Goal: Use online tool/utility: Utilize a website feature to perform a specific function

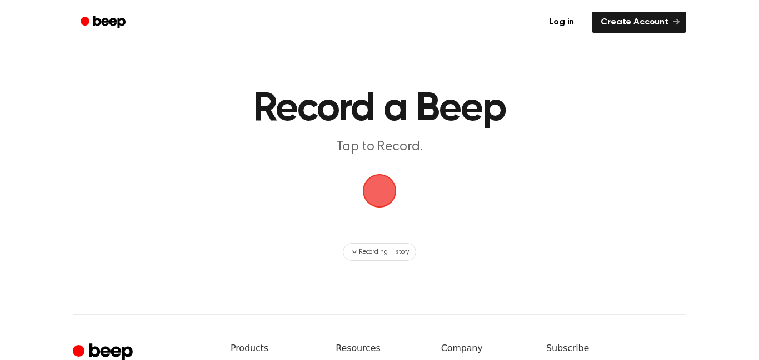
click at [378, 197] on span "button" at bounding box center [380, 191] width 36 height 36
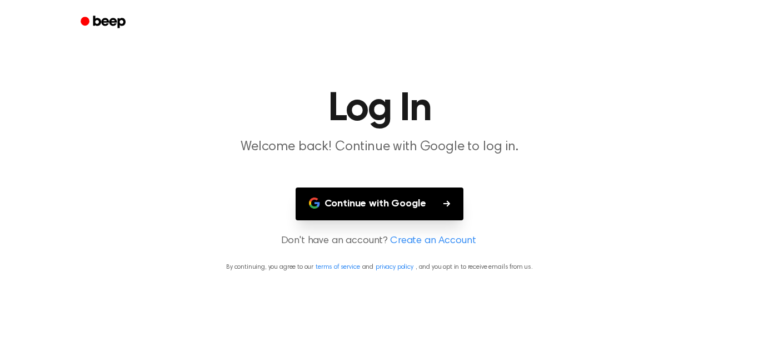
click at [338, 205] on button "Continue with Google" at bounding box center [380, 203] width 168 height 33
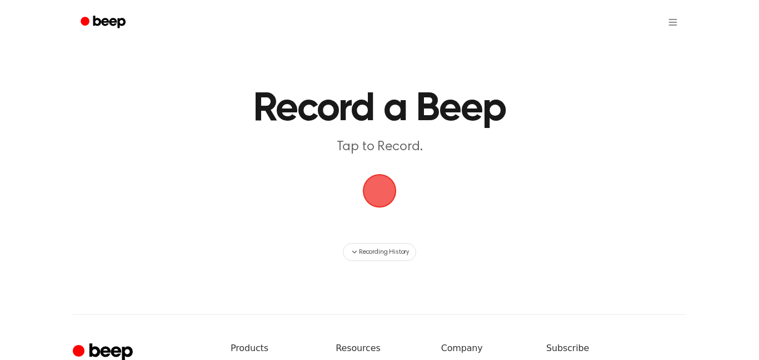
scroll to position [2, 0]
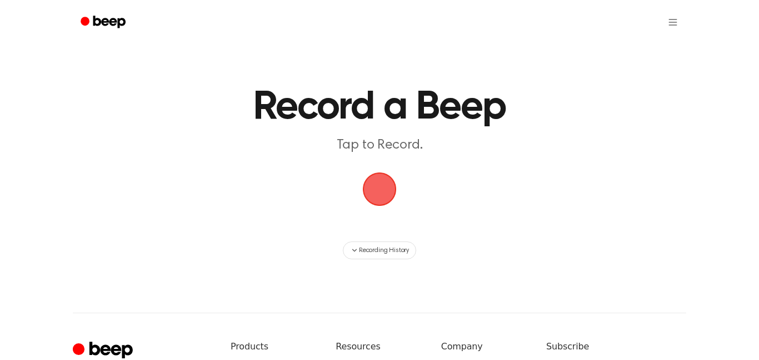
click at [376, 193] on span "button" at bounding box center [380, 189] width 36 height 36
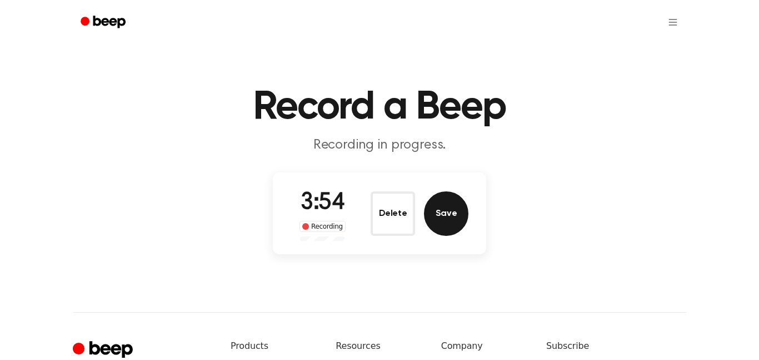
click at [457, 226] on button "Save" at bounding box center [446, 213] width 44 height 44
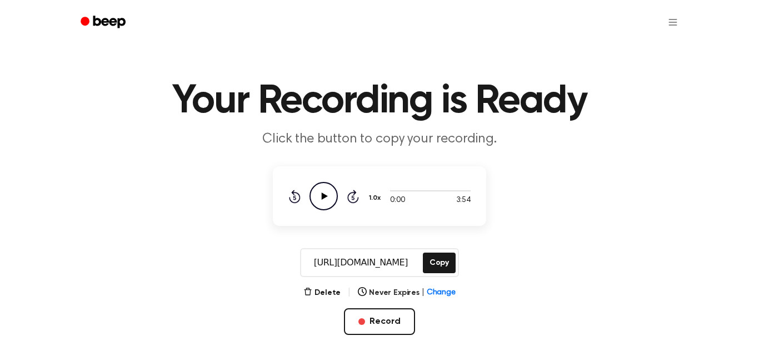
scroll to position [11, 0]
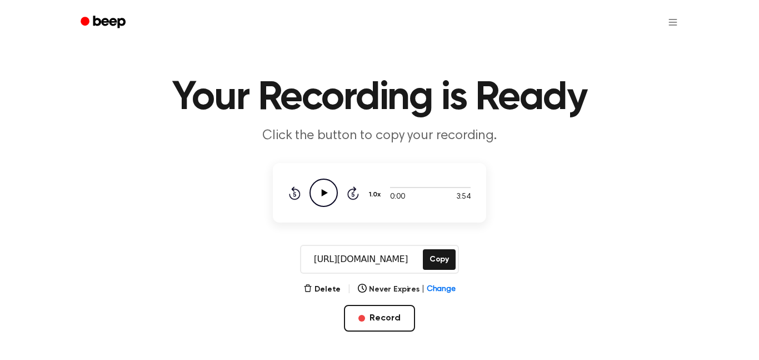
click at [328, 186] on icon "Play Audio" at bounding box center [324, 192] width 28 height 28
click at [436, 262] on button "Copy" at bounding box center [439, 259] width 33 height 21
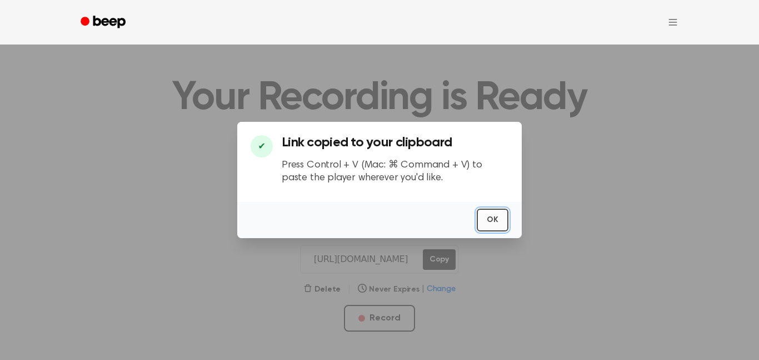
click at [494, 226] on button "OK" at bounding box center [493, 219] width 32 height 23
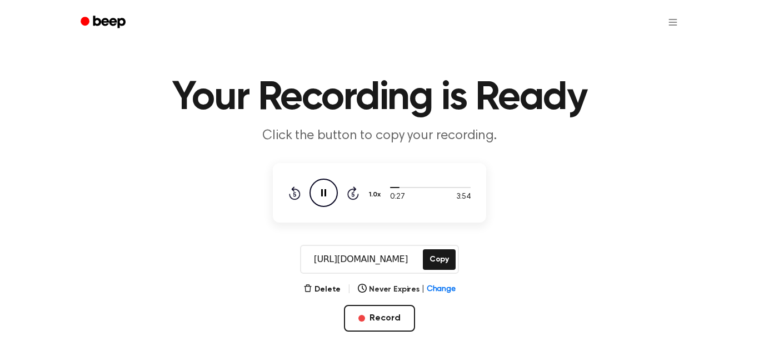
click at [326, 189] on icon "Pause Audio" at bounding box center [324, 192] width 28 height 28
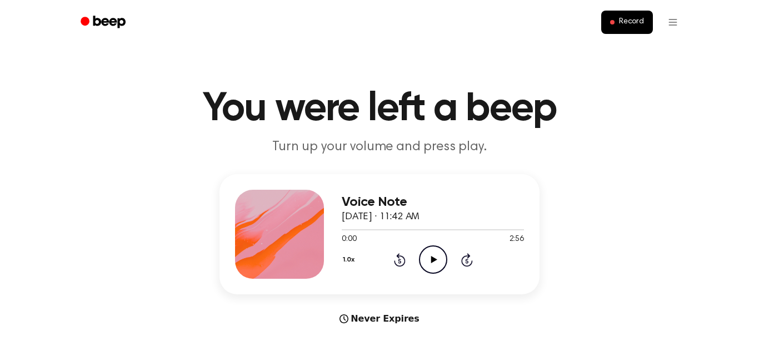
click at [429, 250] on icon "Play Audio" at bounding box center [433, 259] width 28 height 28
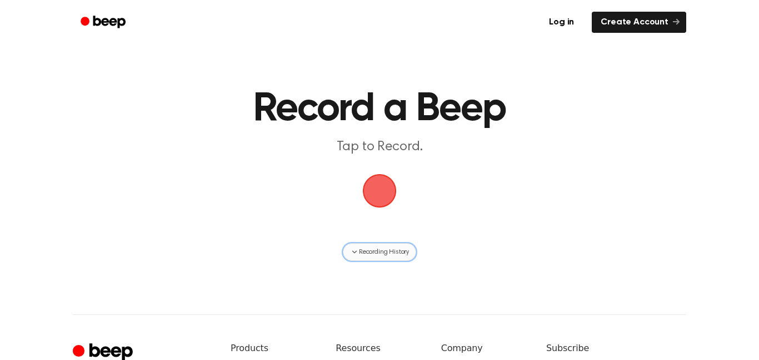
click at [403, 245] on button "Recording History" at bounding box center [379, 252] width 73 height 18
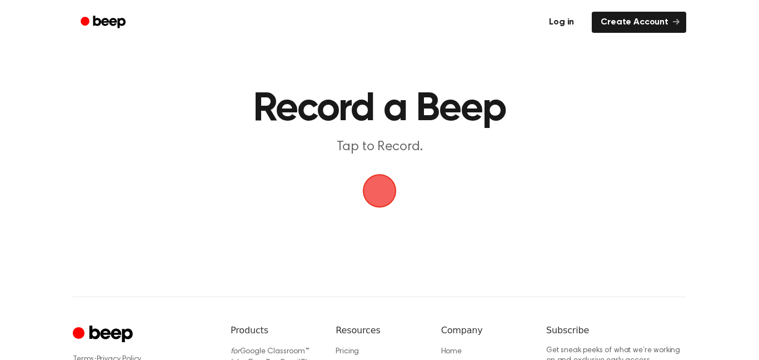
click at [570, 29] on link "Log in" at bounding box center [561, 22] width 47 height 26
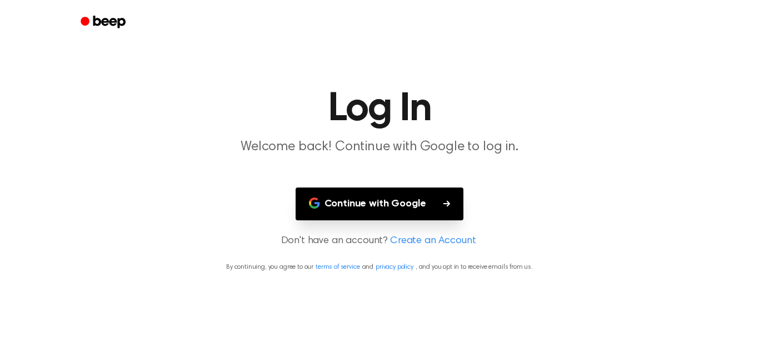
click at [428, 188] on button "Continue with Google" at bounding box center [380, 203] width 168 height 33
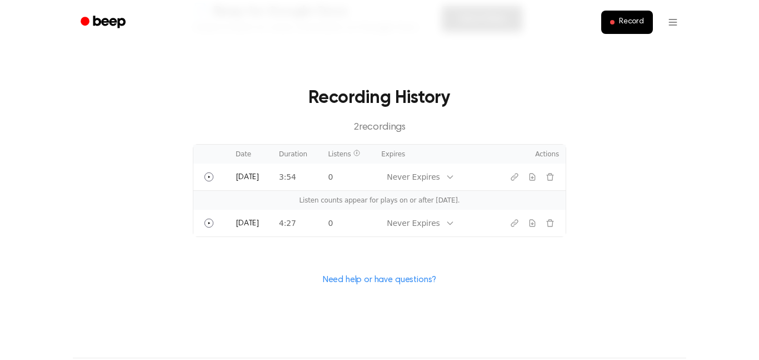
scroll to position [334, 0]
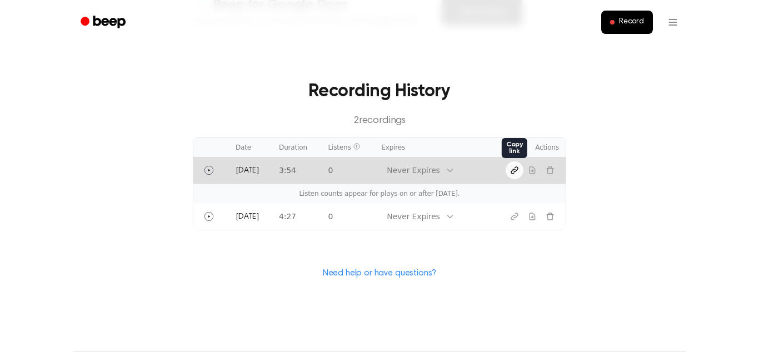
click at [513, 171] on icon "Copy link" at bounding box center [514, 170] width 9 height 9
